Goal: Transaction & Acquisition: Purchase product/service

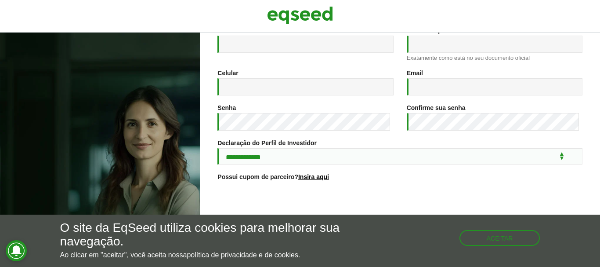
scroll to position [180, 0]
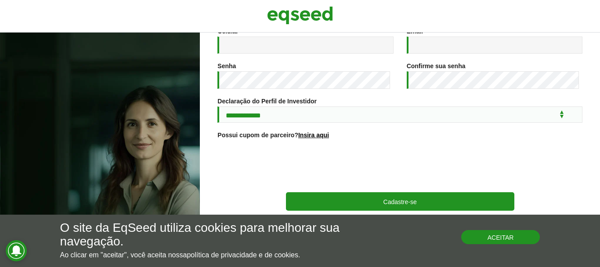
click at [527, 238] on button "Aceitar" at bounding box center [500, 237] width 79 height 14
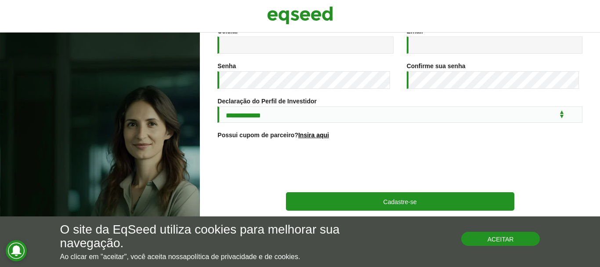
click at [527, 238] on div "Aceitar" at bounding box center [500, 234] width 79 height 23
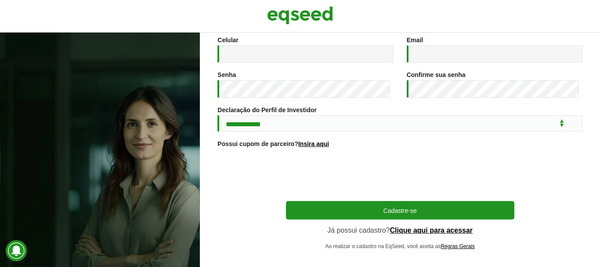
scroll to position [176, 0]
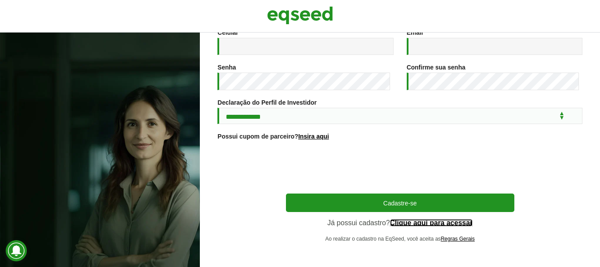
click at [460, 225] on link "Clique aqui para acessar" at bounding box center [431, 222] width 83 height 7
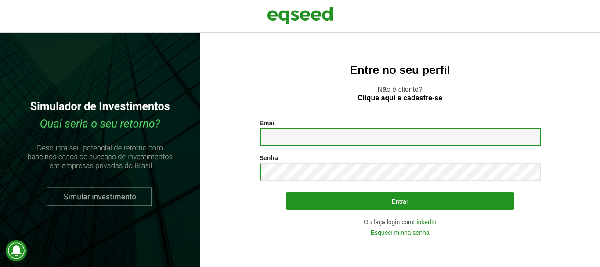
click at [337, 135] on input "Email *" at bounding box center [399, 136] width 281 height 17
type input "**********"
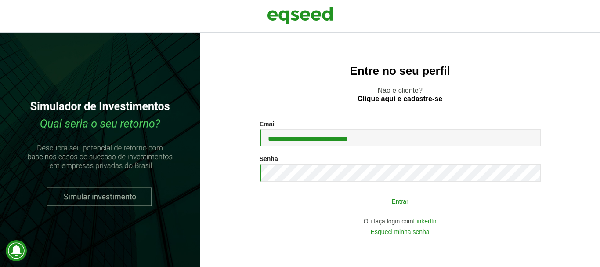
click at [426, 202] on button "Entrar" at bounding box center [400, 200] width 228 height 17
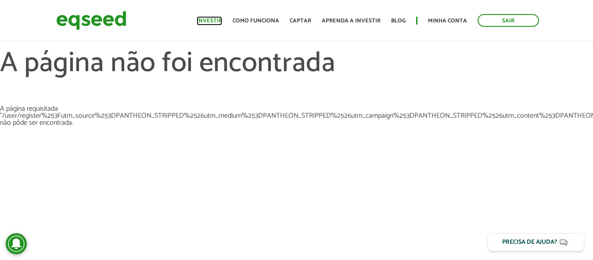
click at [217, 20] on link "Investir" at bounding box center [209, 21] width 25 height 6
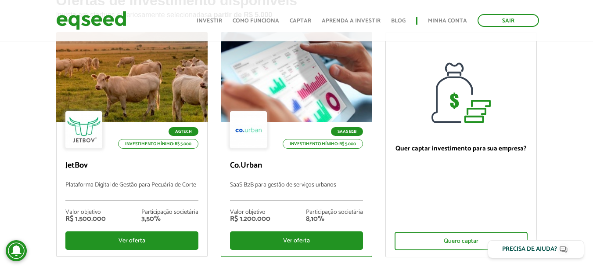
scroll to position [73, 0]
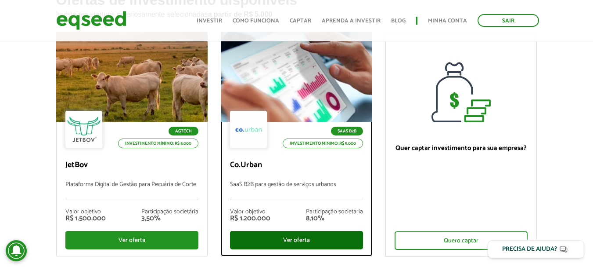
click at [292, 236] on div "Ver oferta" at bounding box center [296, 240] width 133 height 18
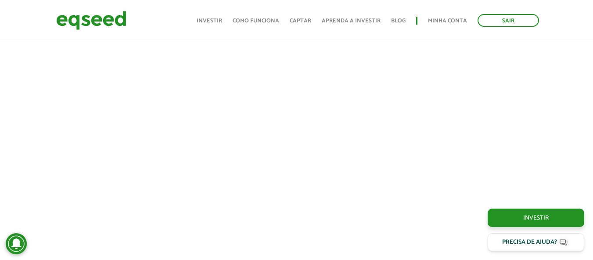
scroll to position [387, 0]
click at [222, 20] on link "Investir" at bounding box center [209, 21] width 25 height 6
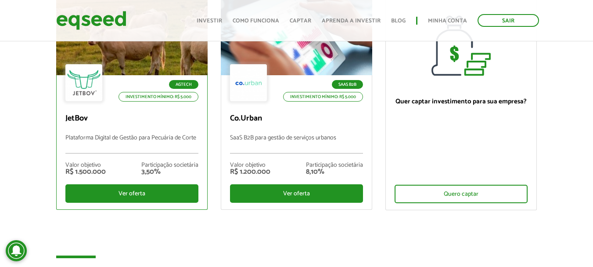
scroll to position [133, 0]
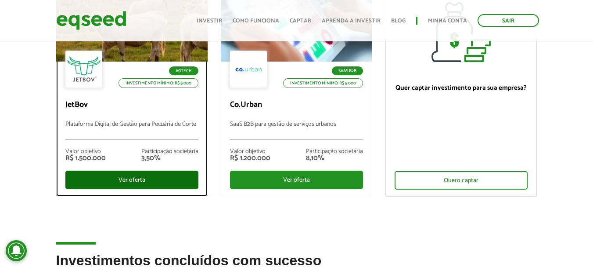
click at [140, 178] on div "Ver oferta" at bounding box center [131, 179] width 133 height 18
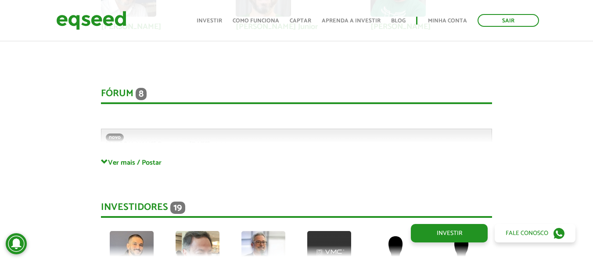
scroll to position [2275, 0]
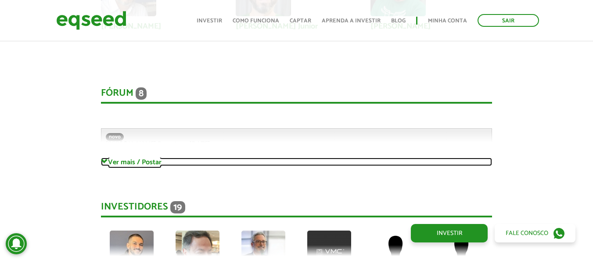
click at [104, 158] on span at bounding box center [104, 161] width 7 height 7
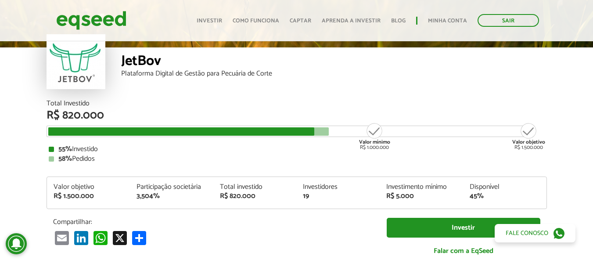
scroll to position [45, 0]
